Goal: Answer question/provide support

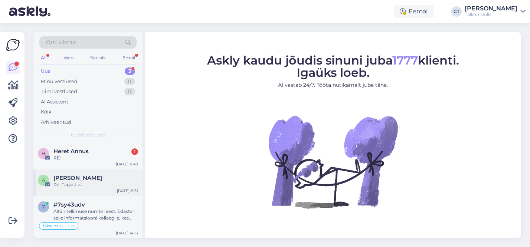
click at [90, 181] on div "Re: Tagastus" at bounding box center [95, 184] width 85 height 7
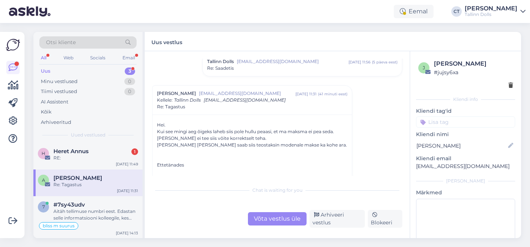
scroll to position [442, 0]
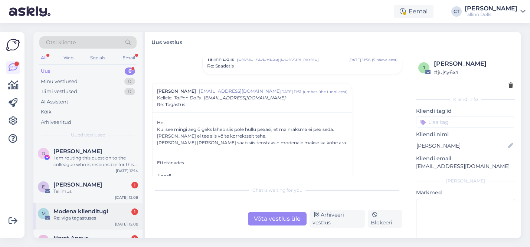
click at [94, 205] on div "M Modena klienditugi 1 Re: viga tagastuses Aug 11 12:08" at bounding box center [87, 216] width 109 height 27
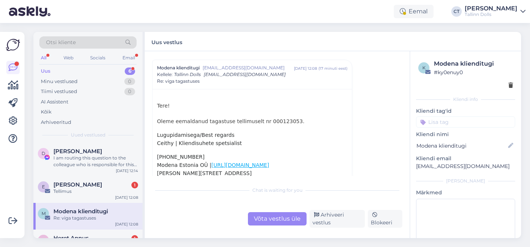
scroll to position [881, 0]
click at [275, 120] on div "Tere! Oleme eemaldanud tagastuse tellimuselt nr 000123053. Lugupidamisega/Best …" at bounding box center [252, 138] width 190 height 75
click at [283, 120] on div "Tere! Oleme eemaldanud tagastuse tellimuselt nr 000123053. Lugupidamisega/Best …" at bounding box center [252, 138] width 190 height 75
copy div "000123053"
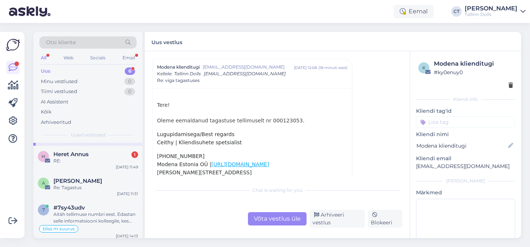
scroll to position [87, 0]
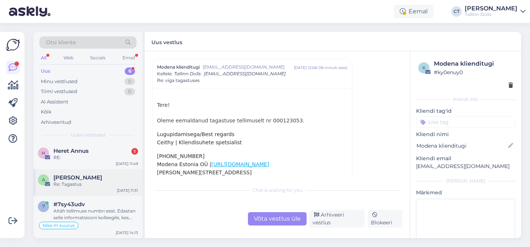
click at [89, 187] on div "Re: Tagastus" at bounding box center [95, 184] width 85 height 7
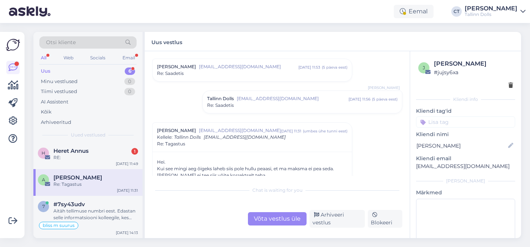
click at [285, 215] on div "Võta vestlus üle" at bounding box center [277, 218] width 59 height 13
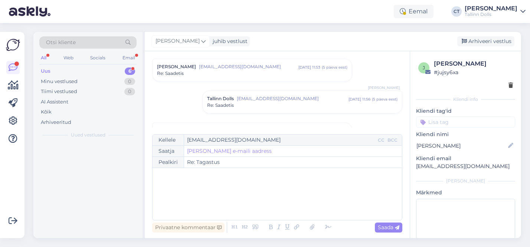
scroll to position [0, 0]
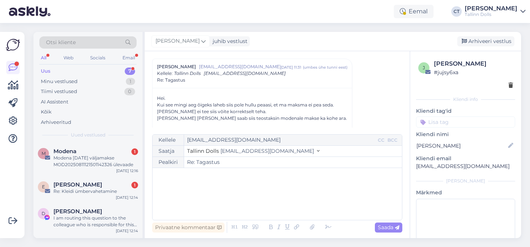
click at [235, 189] on div "﻿" at bounding box center [277, 194] width 242 height 45
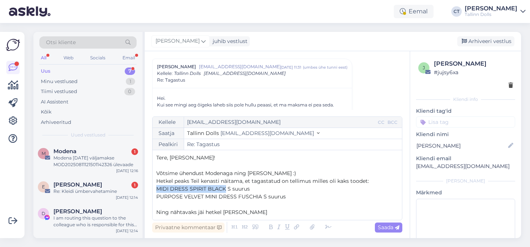
drag, startPoint x: 225, startPoint y: 188, endPoint x: 160, endPoint y: 188, distance: 65.3
click at [158, 188] on span "MIDI DRESS SPIRIT BLACK S suurus" at bounding box center [203, 189] width 94 height 7
copy span "MIDI DRESS SPIRIT BLACK"
click at [247, 212] on p "Ning nähtavaks jäi hetkel vaid" at bounding box center [277, 213] width 242 height 8
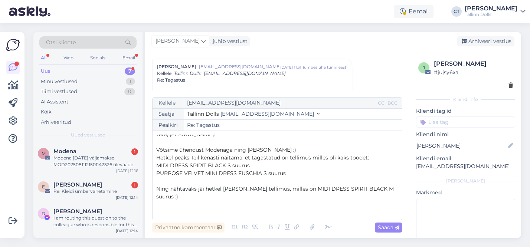
scroll to position [12, 0]
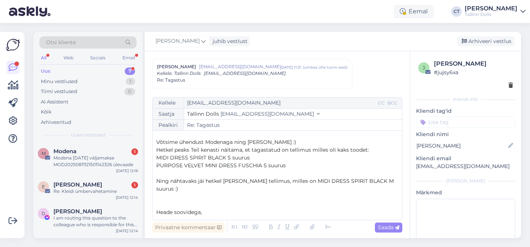
click at [194, 193] on p "﻿" at bounding box center [277, 197] width 242 height 8
click at [385, 227] on span "Saada" at bounding box center [389, 227] width 22 height 7
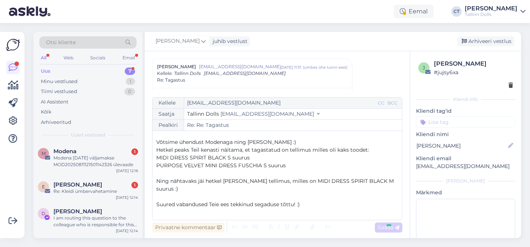
type input "Re: Tagastus"
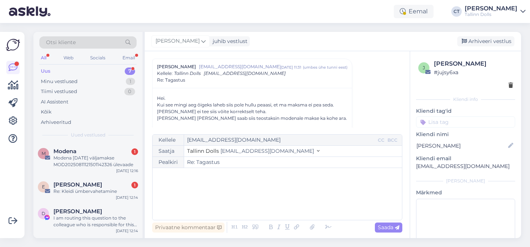
scroll to position [0, 0]
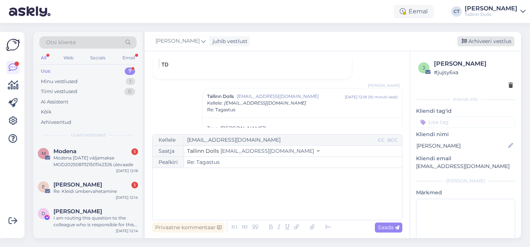
click at [503, 42] on div "Arhiveeri vestlus" at bounding box center [485, 41] width 57 height 10
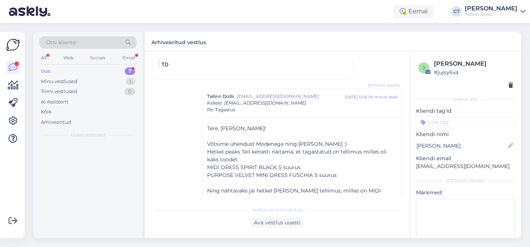
scroll to position [740, 0]
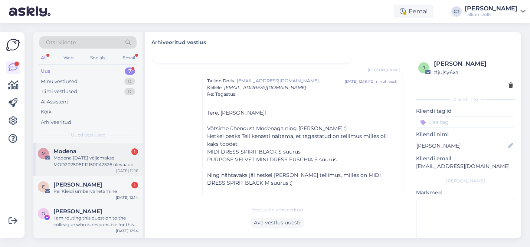
click at [91, 156] on div "Modena 11.08.2025 väljamakse MOD20250811121501142326 ülevaade" at bounding box center [95, 161] width 85 height 13
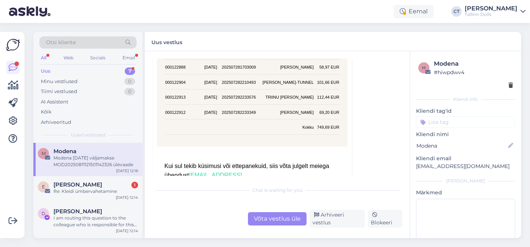
scroll to position [3471, 0]
click at [335, 214] on div "Arhiveeri vestlus" at bounding box center [336, 219] width 55 height 18
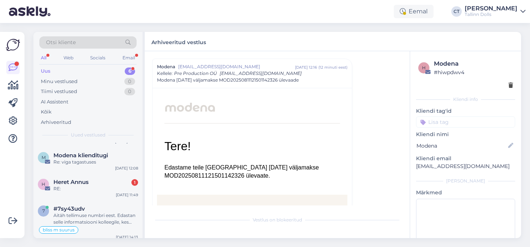
scroll to position [83, 0]
click at [93, 161] on div "Re: viga tagastuses" at bounding box center [95, 161] width 85 height 7
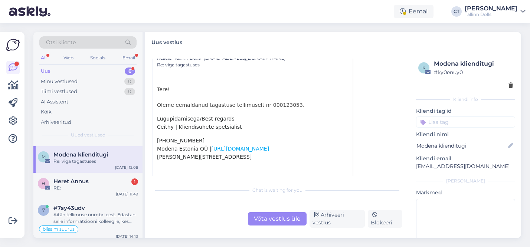
scroll to position [897, 0]
click at [275, 219] on div "Võta vestlus üle" at bounding box center [277, 218] width 59 height 13
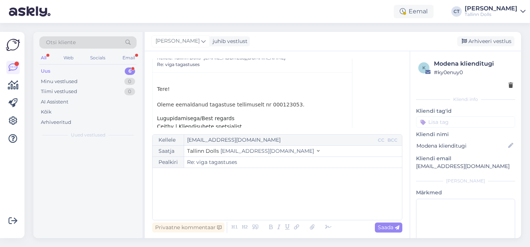
scroll to position [0, 0]
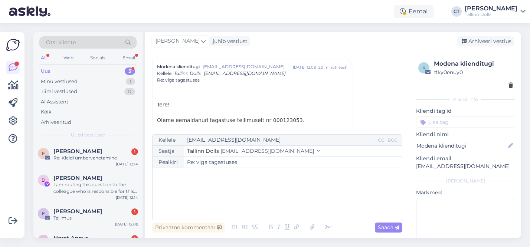
click at [239, 199] on div "﻿" at bounding box center [277, 194] width 242 height 45
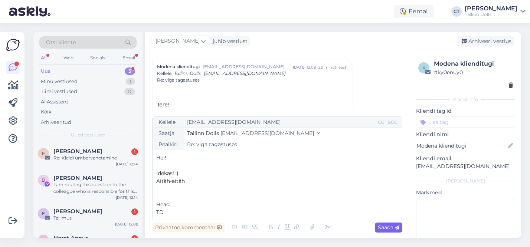
click at [396, 228] on icon at bounding box center [397, 228] width 4 height 4
type input "Re: Re: viga tagastuses"
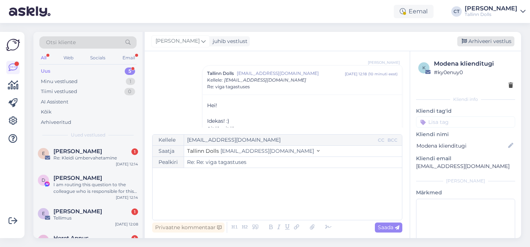
click at [476, 40] on div "Arhiveeri vestlus" at bounding box center [485, 41] width 57 height 10
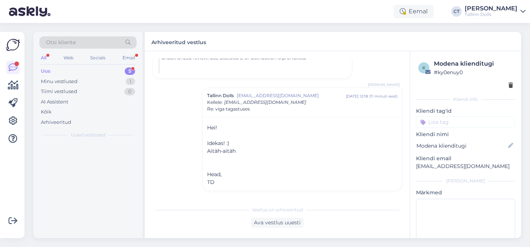
scroll to position [1188, 0]
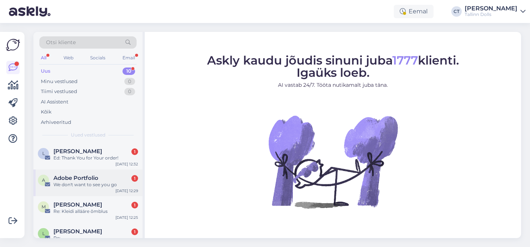
click at [95, 182] on div "We don't want to see you go" at bounding box center [95, 184] width 85 height 7
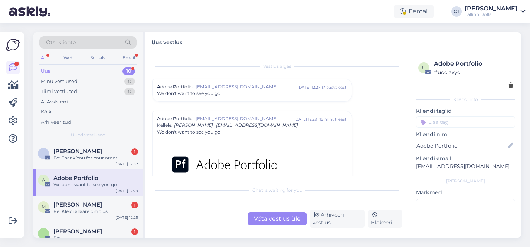
scroll to position [81, 0]
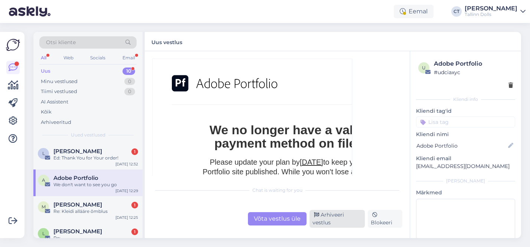
click at [337, 224] on div "Arhiveeri vestlus" at bounding box center [336, 219] width 55 height 18
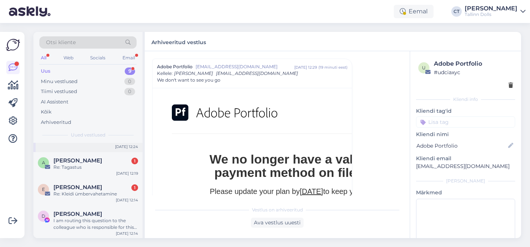
scroll to position [167, 0]
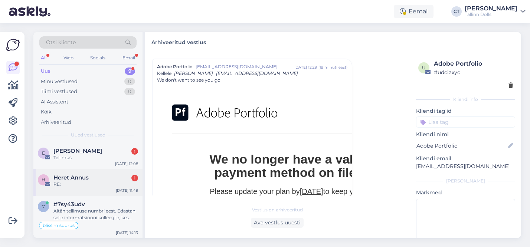
click at [99, 189] on div "H Heret Annus 1 RE: [DATE] 11:49" at bounding box center [87, 182] width 109 height 27
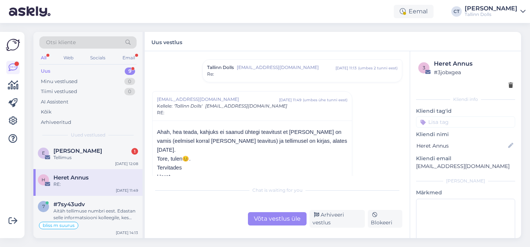
scroll to position [37, 0]
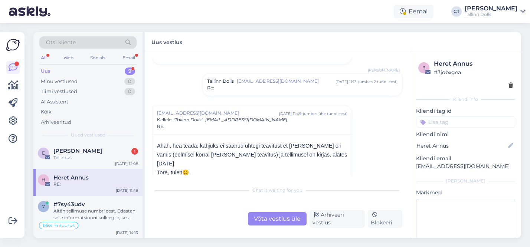
click at [254, 92] on div "Tallinn Dolls [EMAIL_ADDRESS][DOMAIN_NAME] [DATE] 11:13 ( umbes 2 tunni eest ) …" at bounding box center [302, 84] width 199 height 22
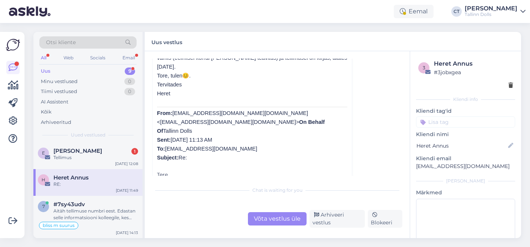
scroll to position [288, 0]
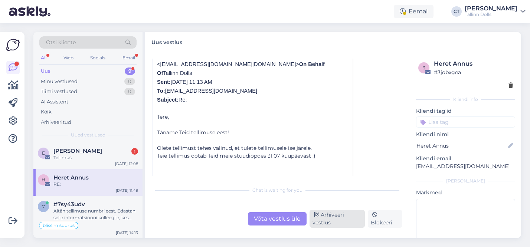
click at [327, 219] on div "Arhiveeri vestlus" at bounding box center [336, 219] width 55 height 18
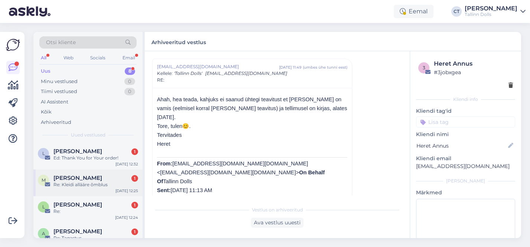
scroll to position [141, 0]
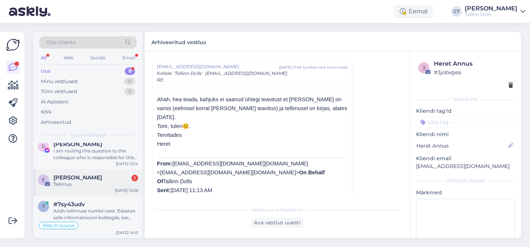
click at [95, 189] on div "E [PERSON_NAME] 1 Tellimus [DATE] 12:08" at bounding box center [87, 182] width 109 height 27
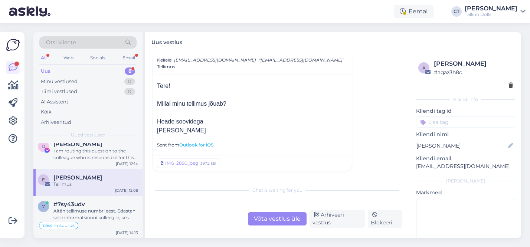
scroll to position [29, 0]
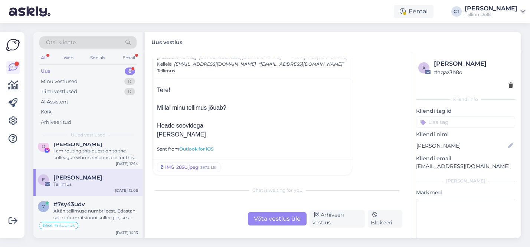
click at [180, 169] on div "IMG_2890.jpeg" at bounding box center [181, 167] width 33 height 7
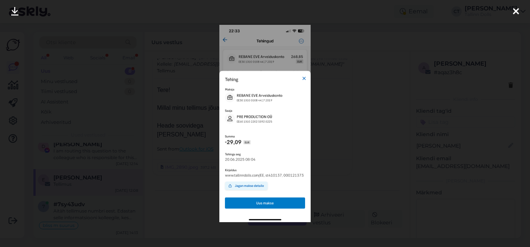
click at [363, 145] on div at bounding box center [265, 123] width 530 height 247
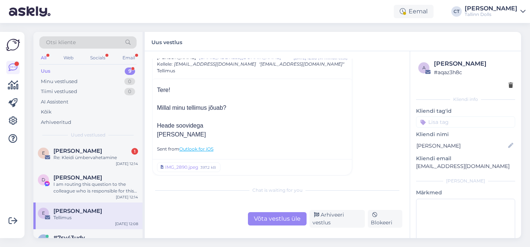
scroll to position [174, 0]
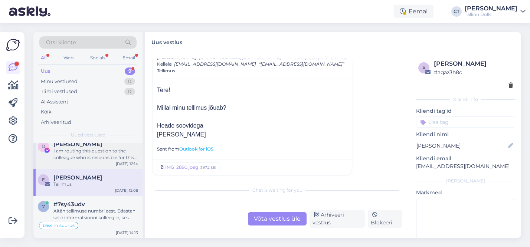
click at [107, 154] on div "I am routing this question to the colleague who is responsible for this topic. …" at bounding box center [95, 154] width 85 height 13
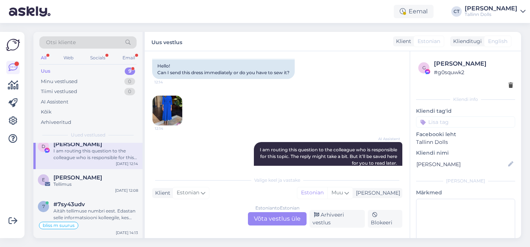
scroll to position [165, 0]
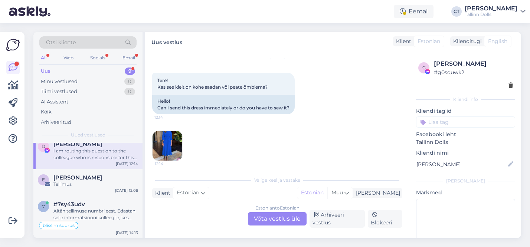
click at [171, 147] on img at bounding box center [168, 146] width 30 height 30
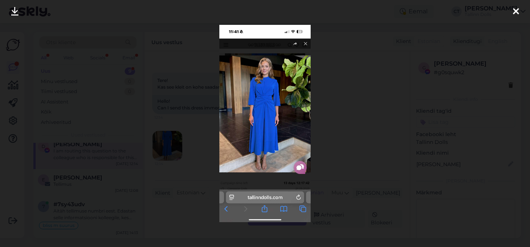
click at [329, 111] on div at bounding box center [265, 123] width 530 height 247
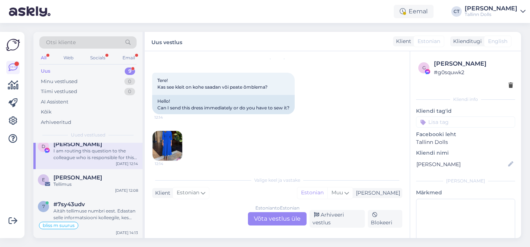
click at [271, 219] on div "Estonian to Estonian Võta vestlus üle" at bounding box center [277, 218] width 59 height 13
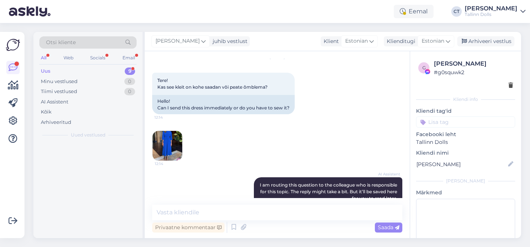
scroll to position [0, 0]
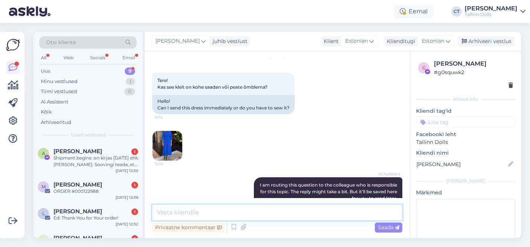
click at [229, 216] on textarea at bounding box center [277, 213] width 250 height 16
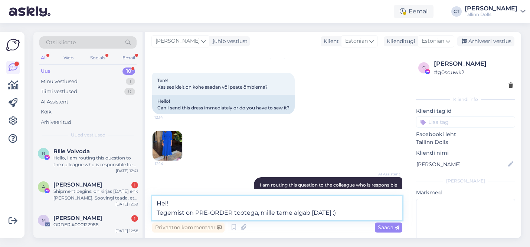
type textarea "Hei! Tegemist on PRE-ORDER tootega, mille tarne algab [DATE] :)"
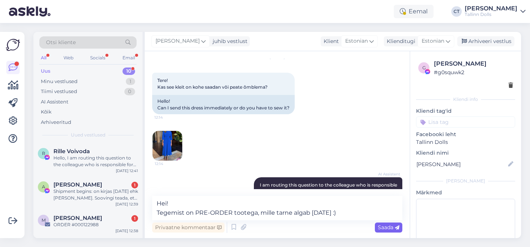
click at [390, 226] on span "Saada" at bounding box center [389, 227] width 22 height 7
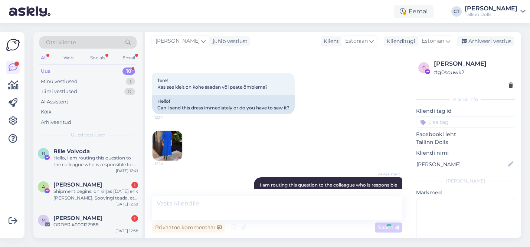
scroll to position [259, 0]
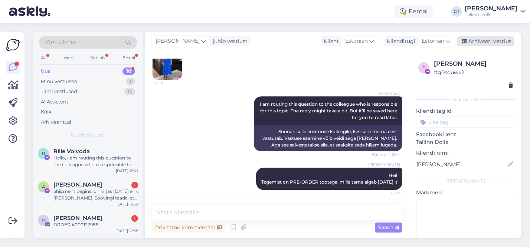
click at [476, 39] on div "Arhiveeri vestlus" at bounding box center [485, 41] width 57 height 10
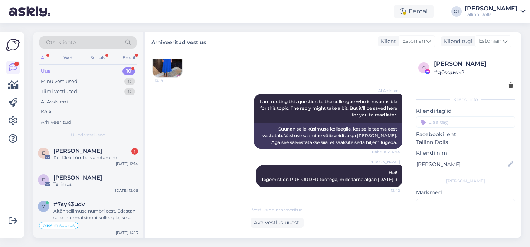
scroll to position [184, 0]
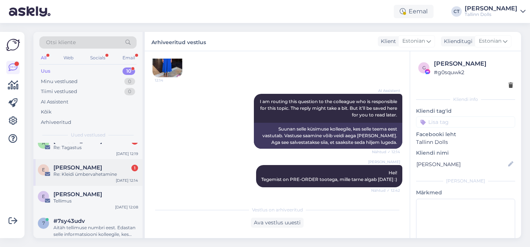
click at [86, 178] on div "E [PERSON_NAME] 1 Re: Kleidi ümbervahetamine [DATE] 12:14" at bounding box center [87, 172] width 109 height 27
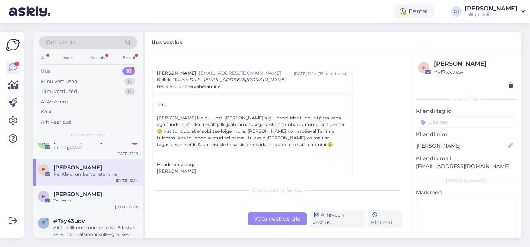
scroll to position [78, 0]
click at [263, 217] on div "Võta vestlus üle" at bounding box center [277, 218] width 59 height 13
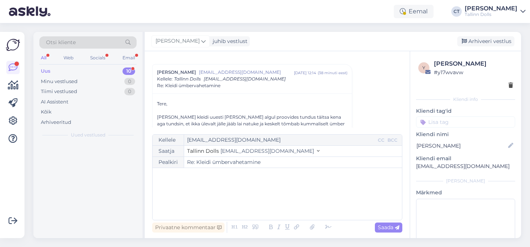
scroll to position [0, 0]
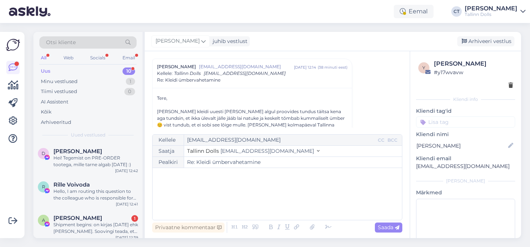
click at [212, 208] on div "﻿" at bounding box center [277, 194] width 242 height 45
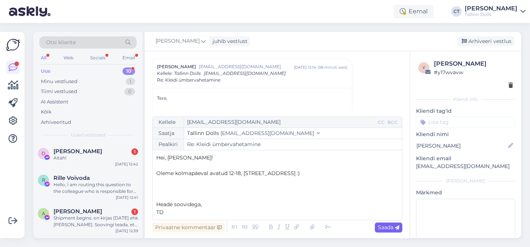
click at [391, 226] on span "Saada" at bounding box center [389, 227] width 22 height 7
type input "Re: Kleidi ümbervahetamine"
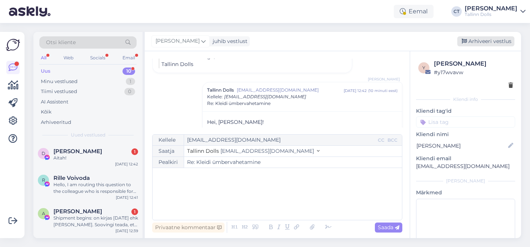
click at [504, 41] on div "Arhiveeri vestlus" at bounding box center [485, 41] width 57 height 10
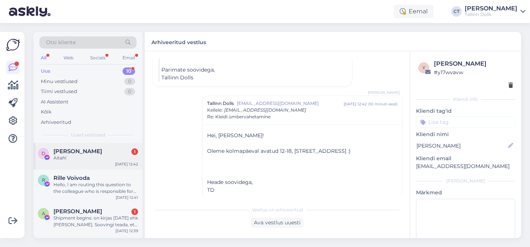
click at [96, 151] on div "[PERSON_NAME] 1" at bounding box center [95, 151] width 85 height 7
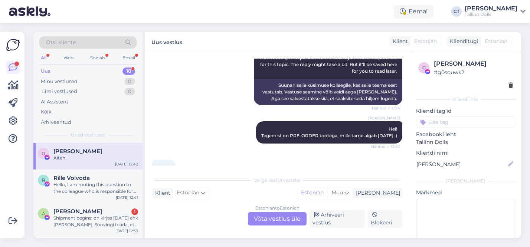
scroll to position [323, 0]
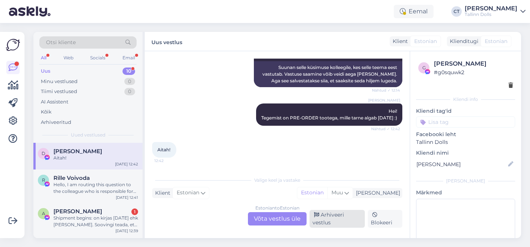
click at [342, 213] on div "Arhiveeri vestlus" at bounding box center [336, 219] width 55 height 18
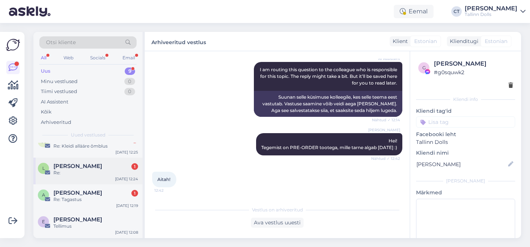
scroll to position [174, 0]
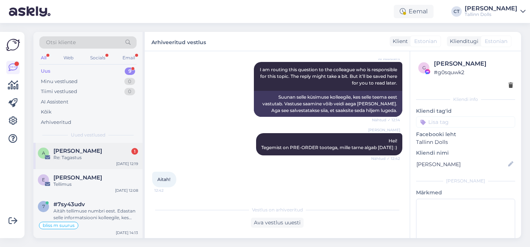
click at [104, 168] on div "A [PERSON_NAME] 1 Re: Tagastus [DATE] 12:19" at bounding box center [87, 155] width 109 height 27
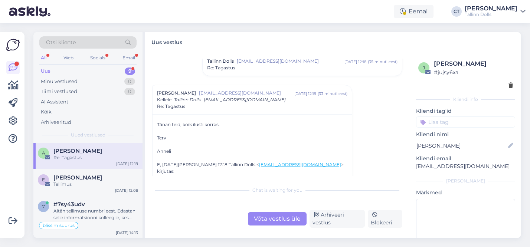
scroll to position [512, 0]
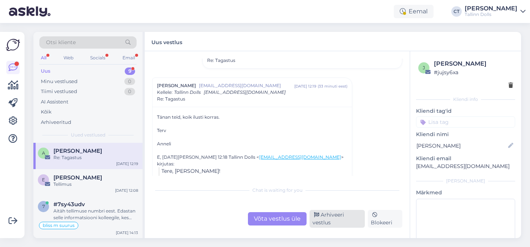
click at [336, 216] on div "Arhiveeri vestlus" at bounding box center [336, 219] width 55 height 18
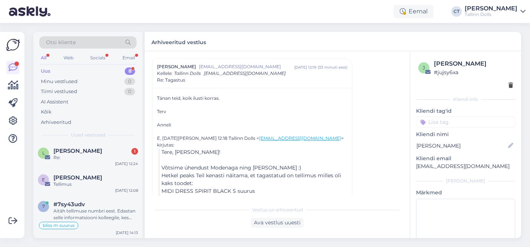
scroll to position [109, 0]
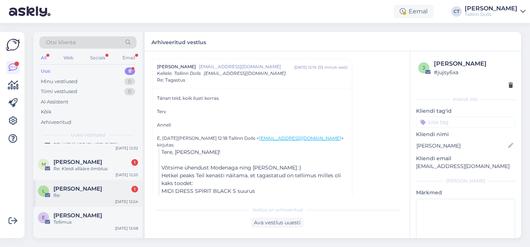
click at [81, 185] on div "L Liisu Anger 1 Re: [DATE] 12:24" at bounding box center [87, 193] width 109 height 27
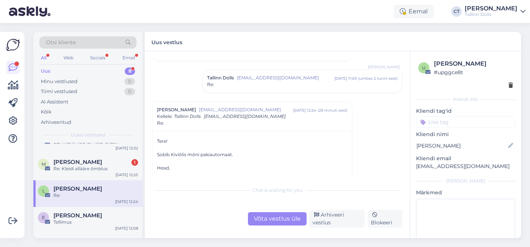
scroll to position [41, 0]
click at [293, 88] on div "Tallinn Dolls [EMAIL_ADDRESS][DOMAIN_NAME] [DATE] 11:09 ( umbes 2 tunni eest ) …" at bounding box center [302, 81] width 199 height 22
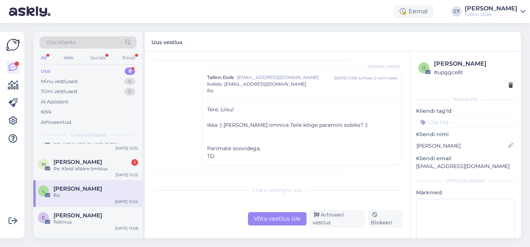
scroll to position [0, 0]
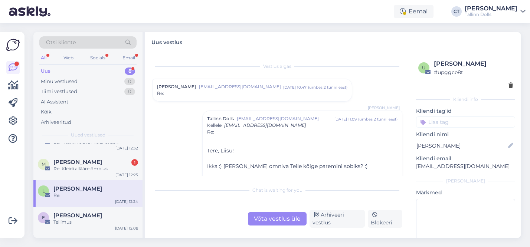
click at [293, 88] on div "[DATE] 10:47" at bounding box center [294, 88] width 23 height 6
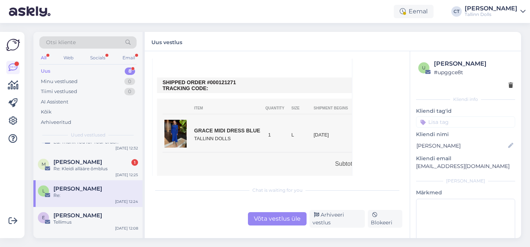
scroll to position [272, 0]
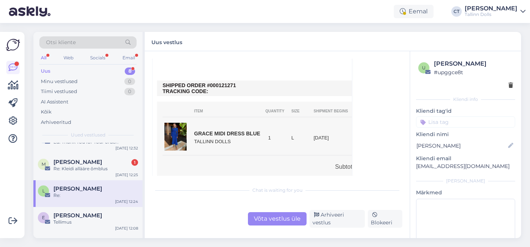
drag, startPoint x: 234, startPoint y: 86, endPoint x: 219, endPoint y: 86, distance: 15.2
click at [219, 86] on td "SHIPPED ORDER #000121271 TRACKING CODE:" at bounding box center [280, 88] width 234 height 12
copy td "121271"
click at [265, 215] on div "Võta vestlus üle" at bounding box center [277, 218] width 59 height 13
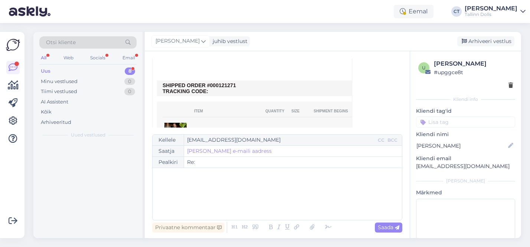
scroll to position [0, 0]
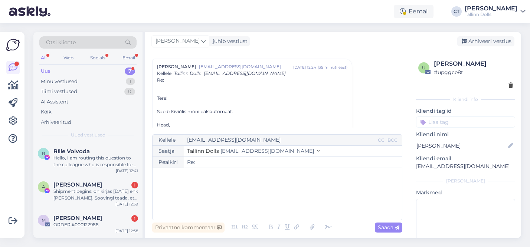
click at [241, 186] on div "﻿" at bounding box center [277, 194] width 242 height 45
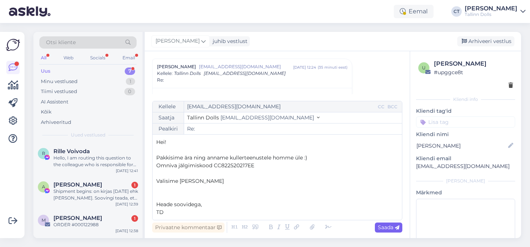
click at [395, 229] on icon at bounding box center [397, 228] width 4 height 4
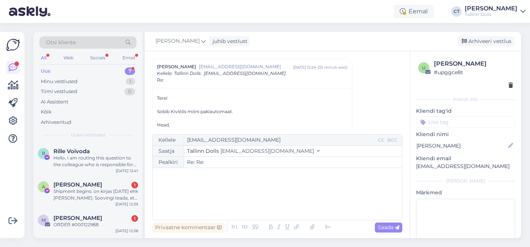
type input "Re:"
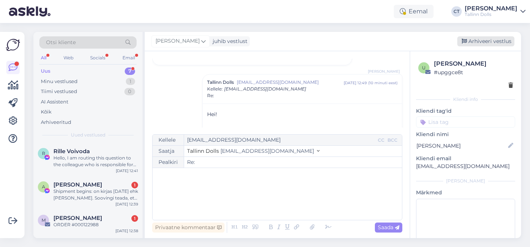
click at [488, 43] on div "Arhiveeri vestlus" at bounding box center [485, 41] width 57 height 10
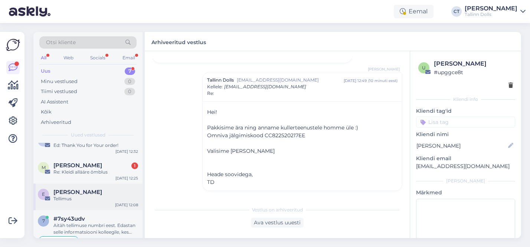
scroll to position [104, 0]
click at [87, 195] on span "[PERSON_NAME]" at bounding box center [77, 194] width 49 height 7
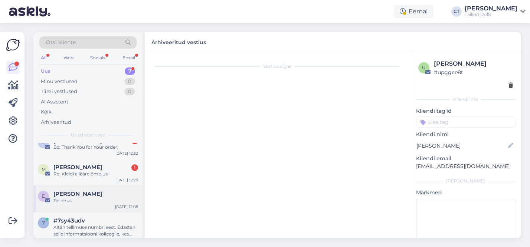
scroll to position [0, 0]
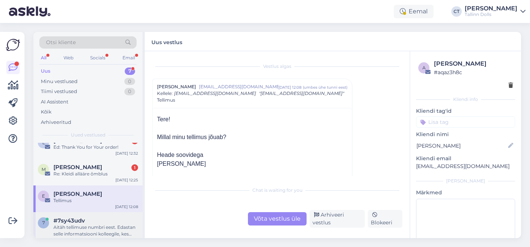
click at [90, 222] on div "#7sy43udv" at bounding box center [95, 220] width 85 height 7
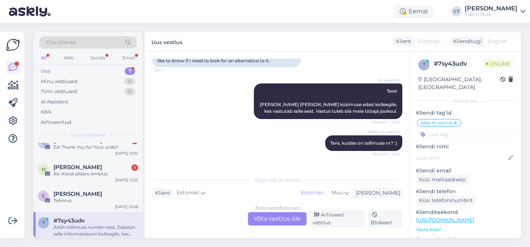
scroll to position [475, 0]
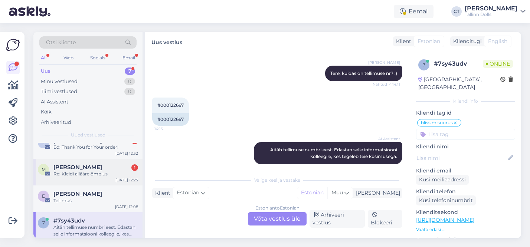
click at [91, 178] on div "M [PERSON_NAME] 1 Re: Kleidi allääre õmblus [DATE] 12:25" at bounding box center [87, 172] width 109 height 27
